Goal: Navigation & Orientation: Find specific page/section

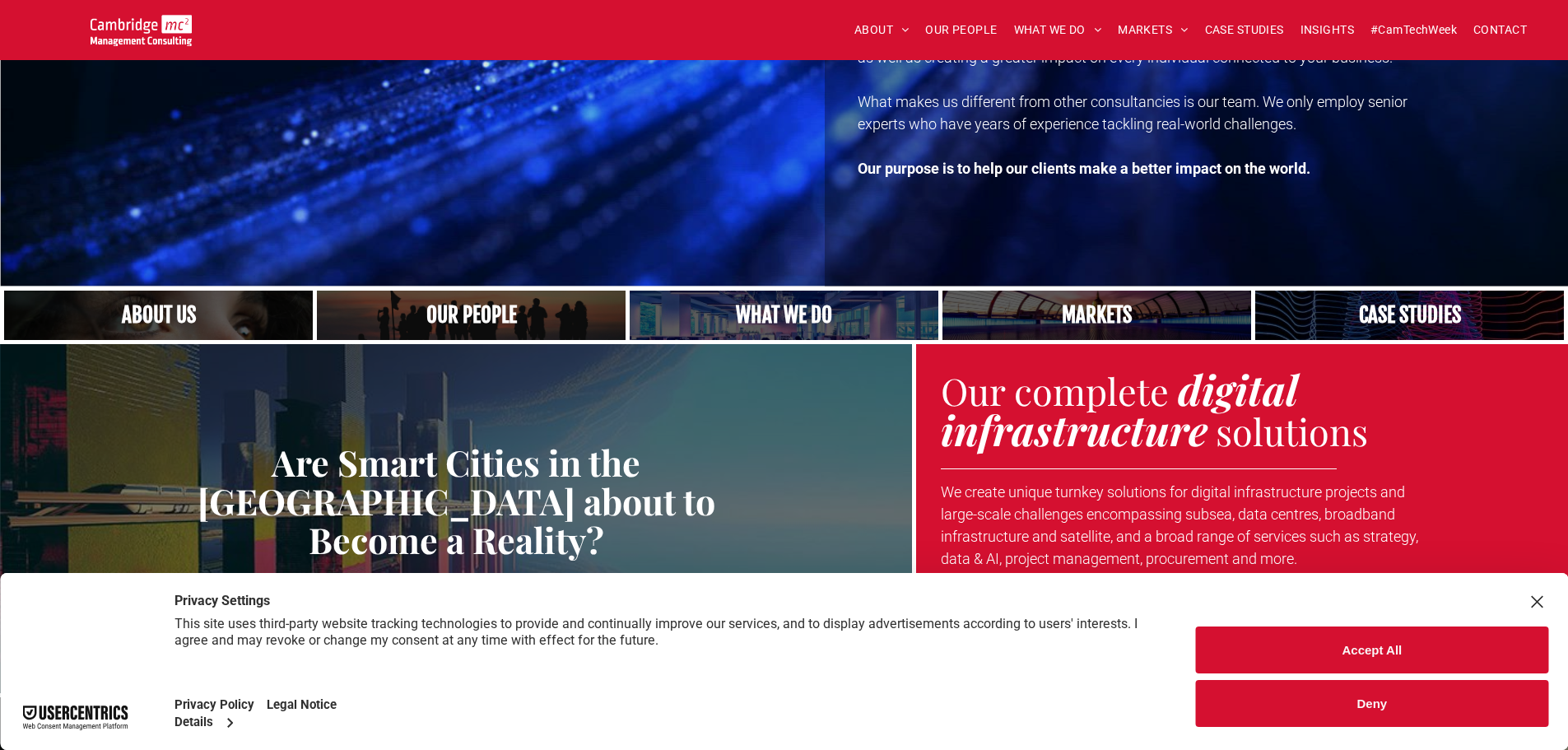
scroll to position [247, 0]
click at [1318, 629] on button "Accept All" at bounding box center [1371, 649] width 352 height 47
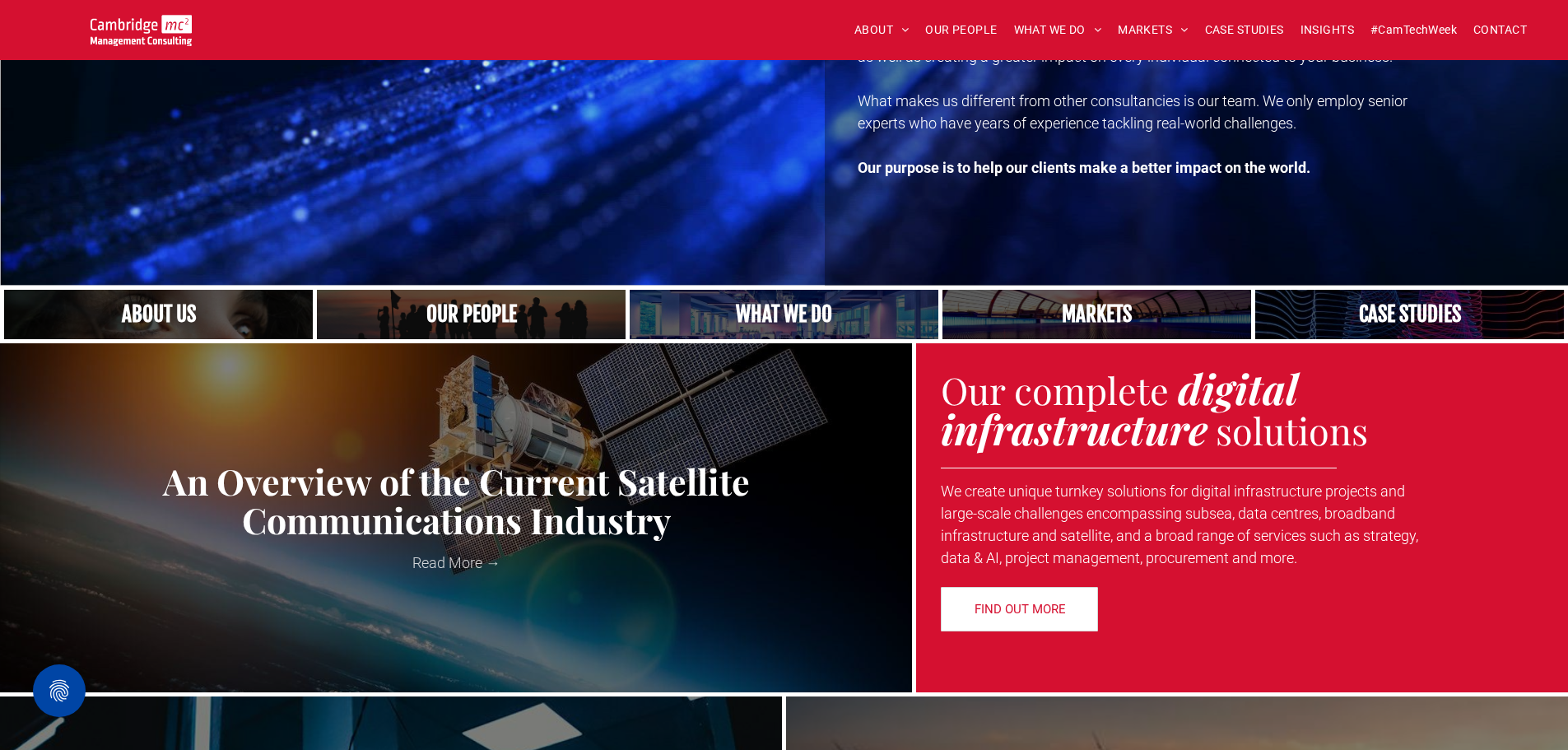
scroll to position [0, 0]
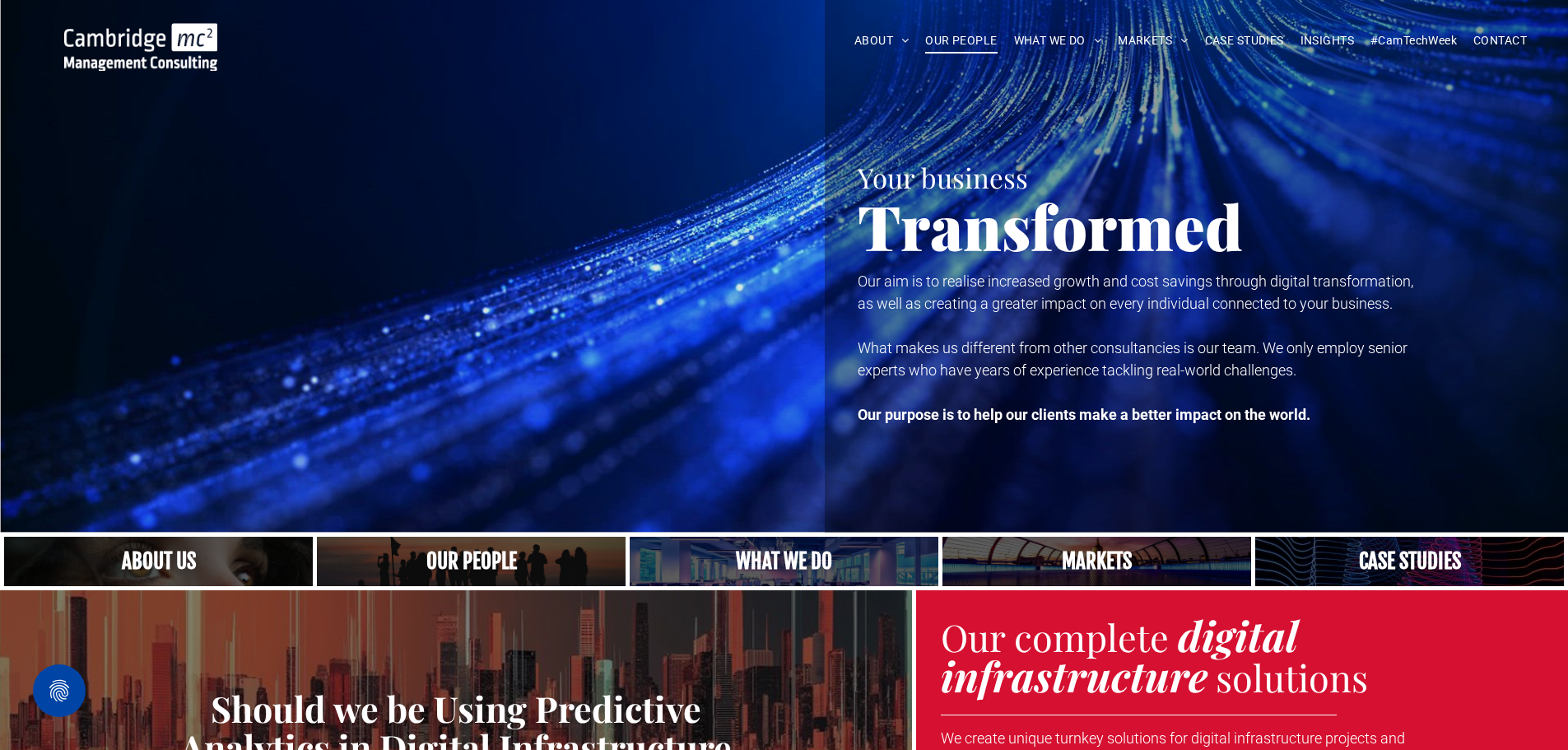
click at [979, 42] on span "OUR PEOPLE" at bounding box center [961, 40] width 72 height 25
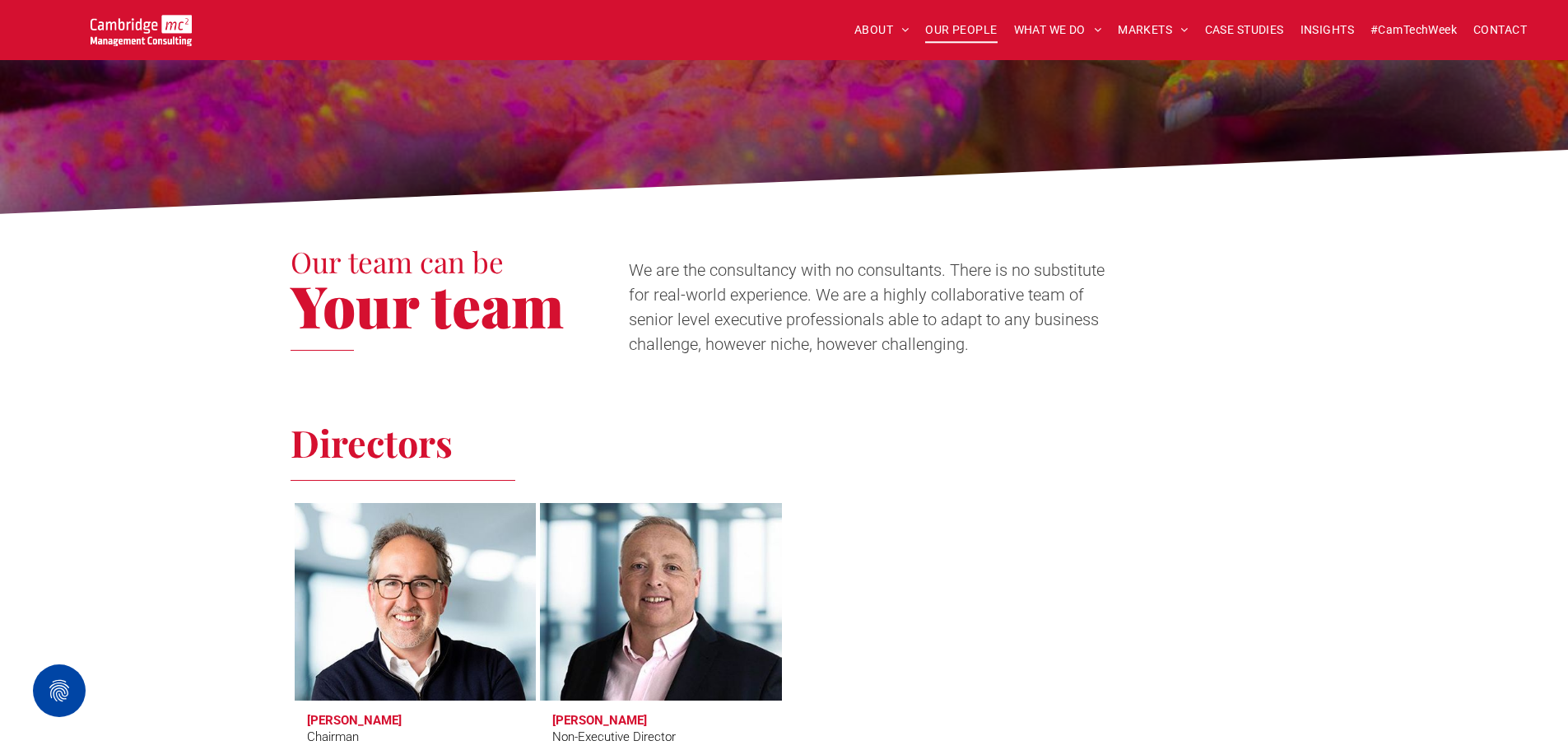
scroll to position [576, 0]
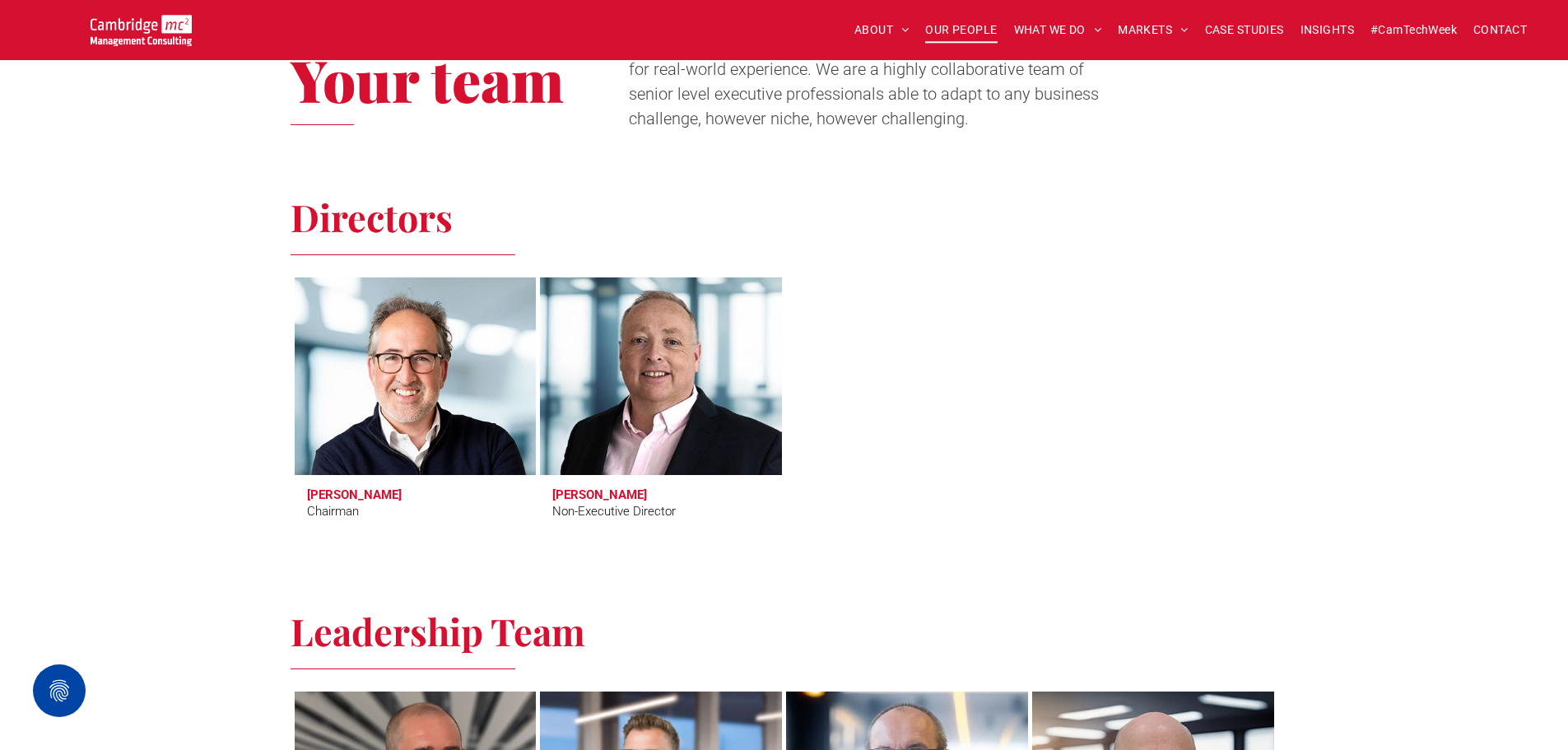
click at [1149, 437] on div at bounding box center [1152, 405] width 246 height 260
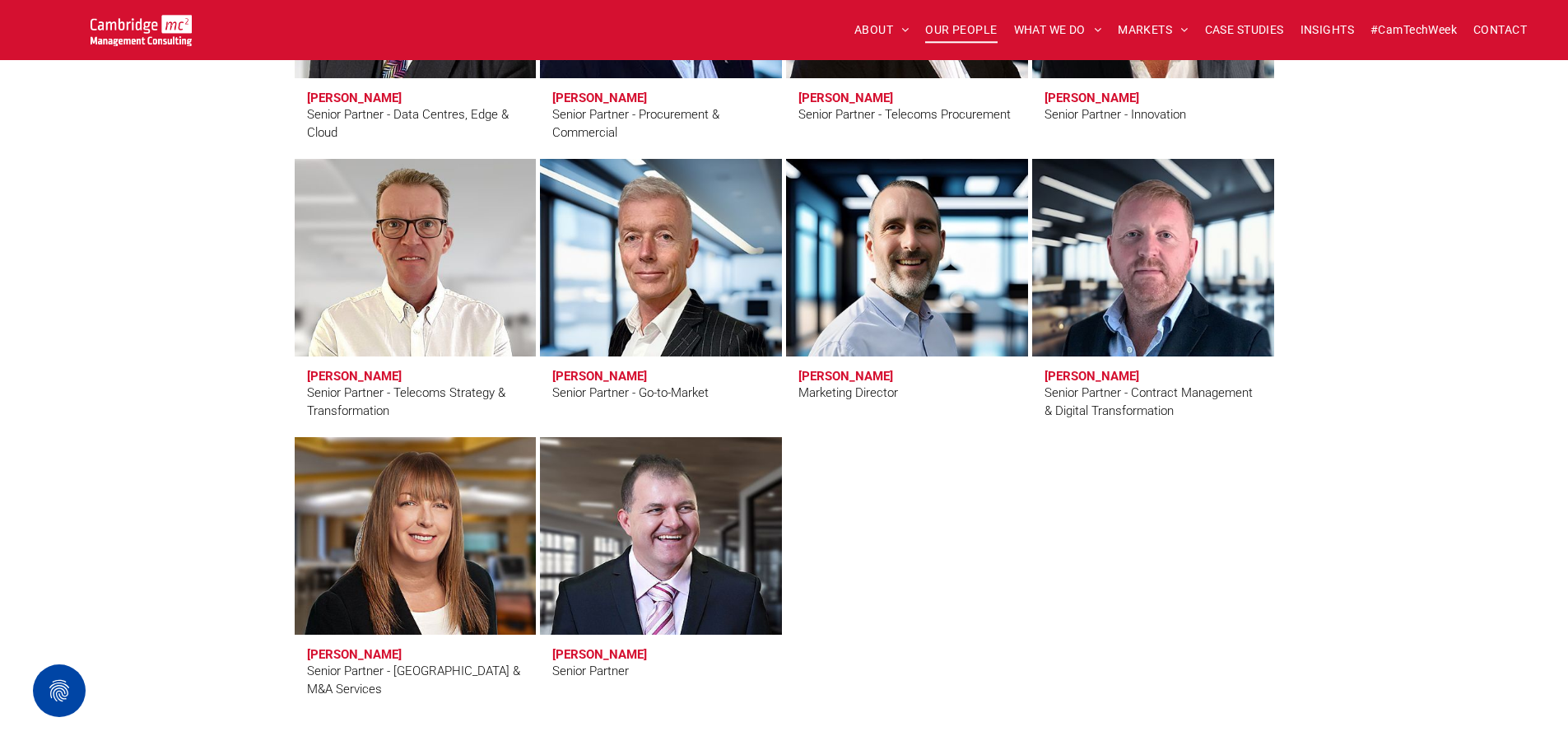
scroll to position [2962, 0]
